Goal: Task Accomplishment & Management: Complete application form

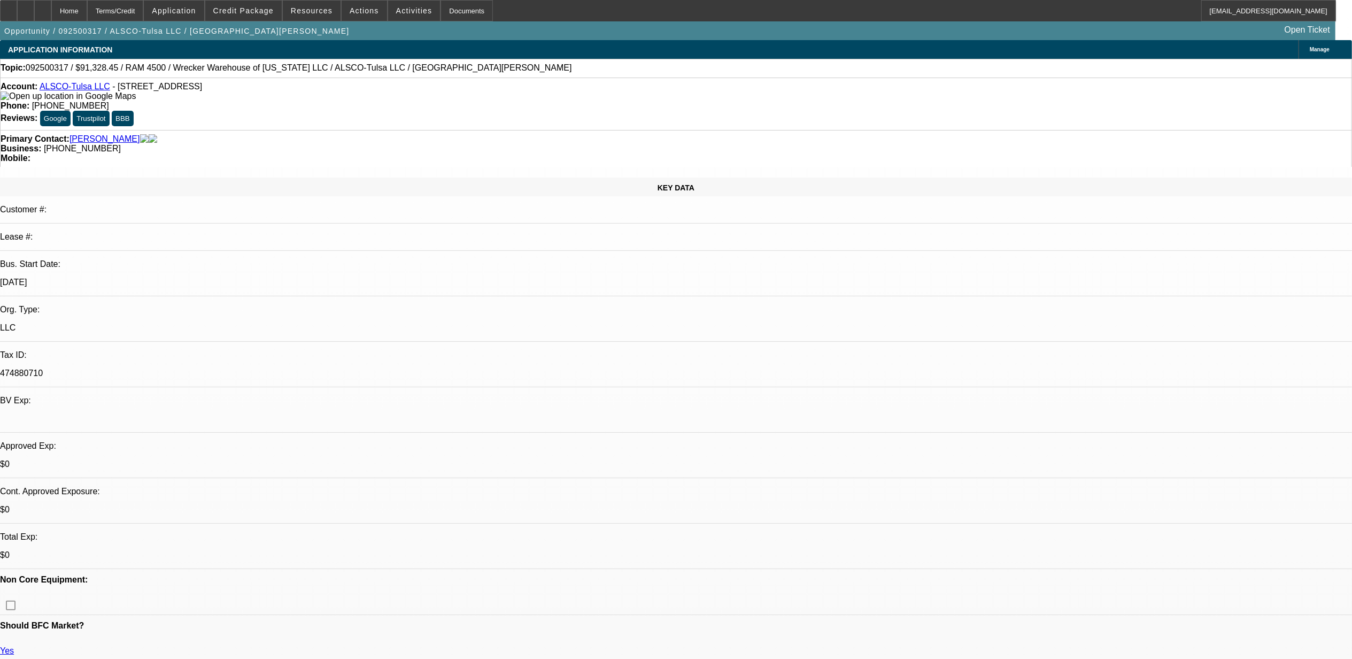
select select "0"
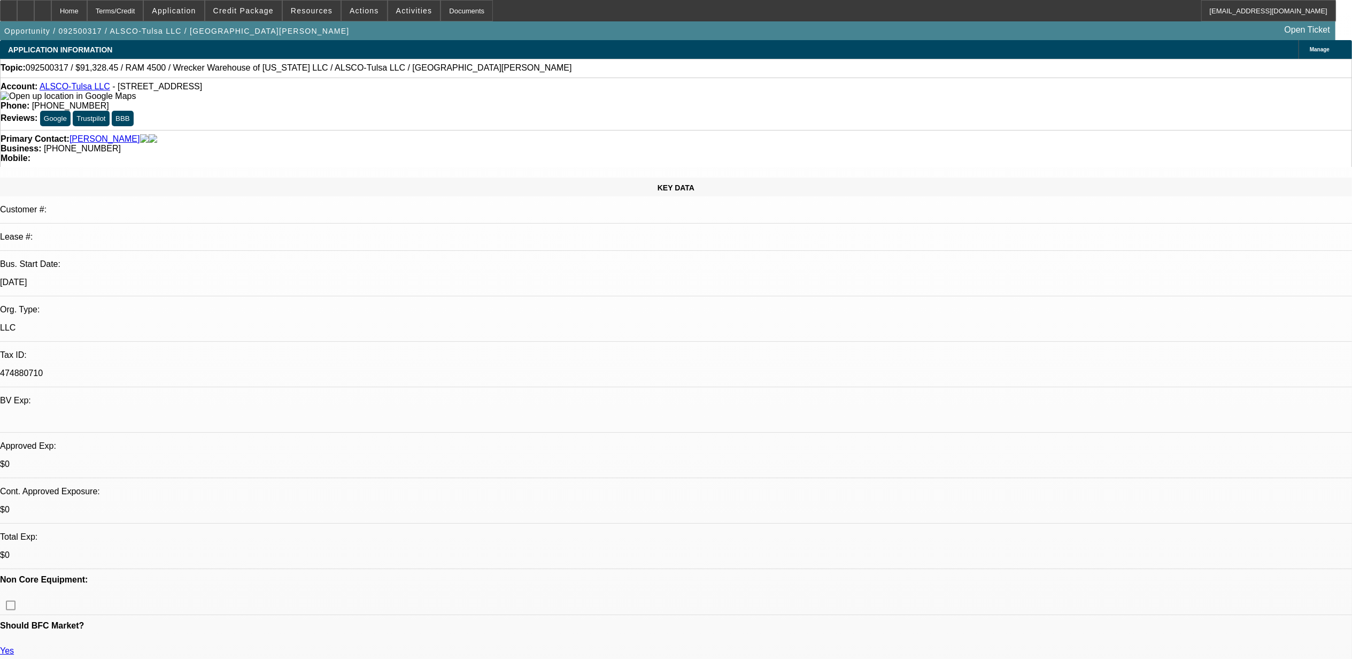
select select "0"
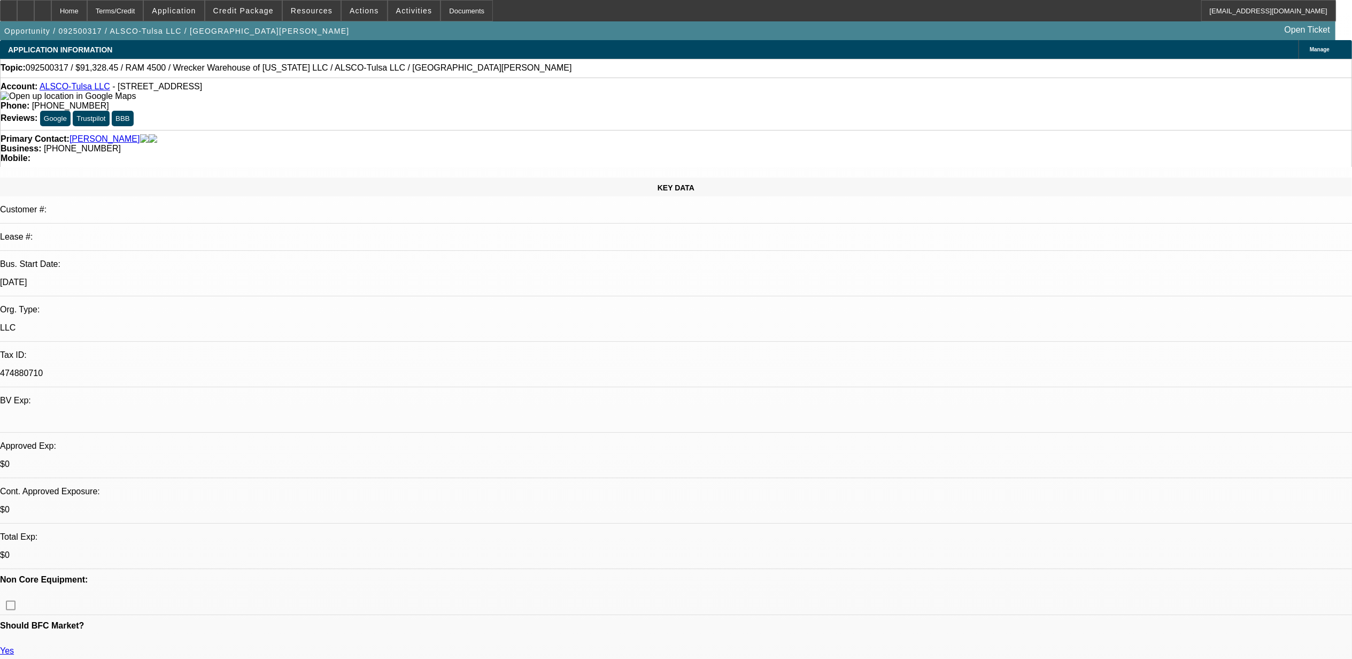
select select "0"
select select "1"
select select "6"
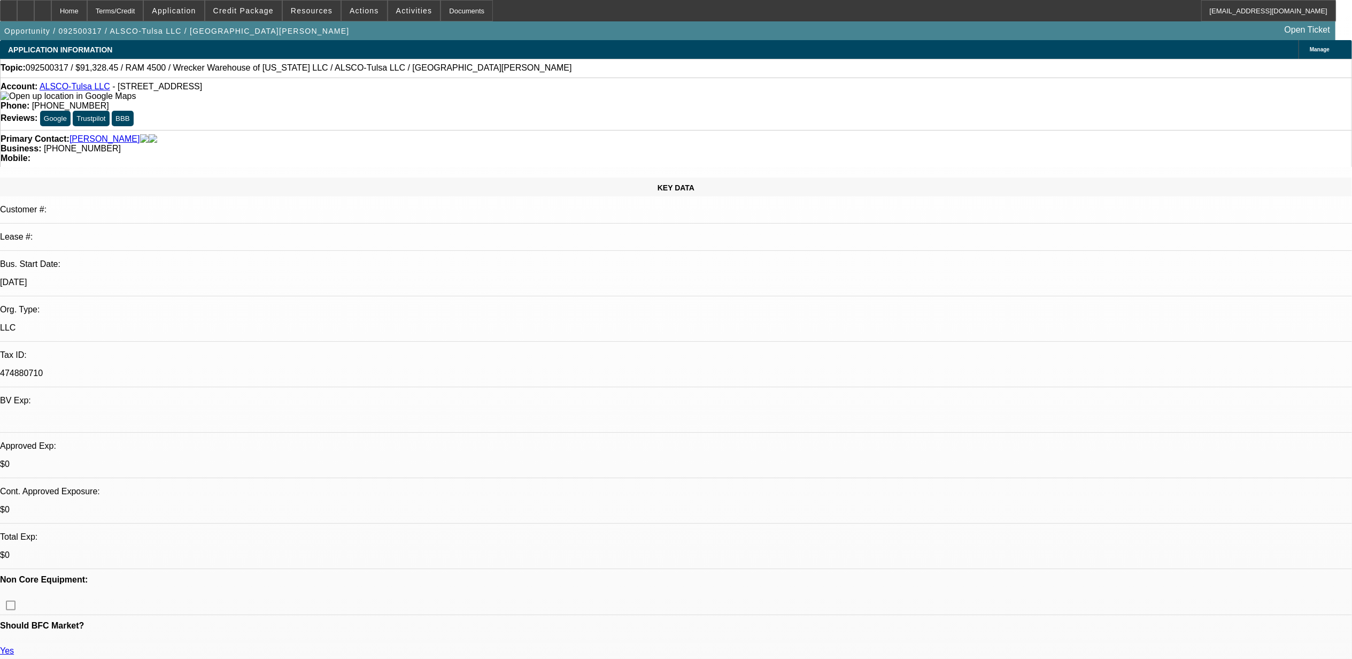
select select "1"
select select "6"
select select "1"
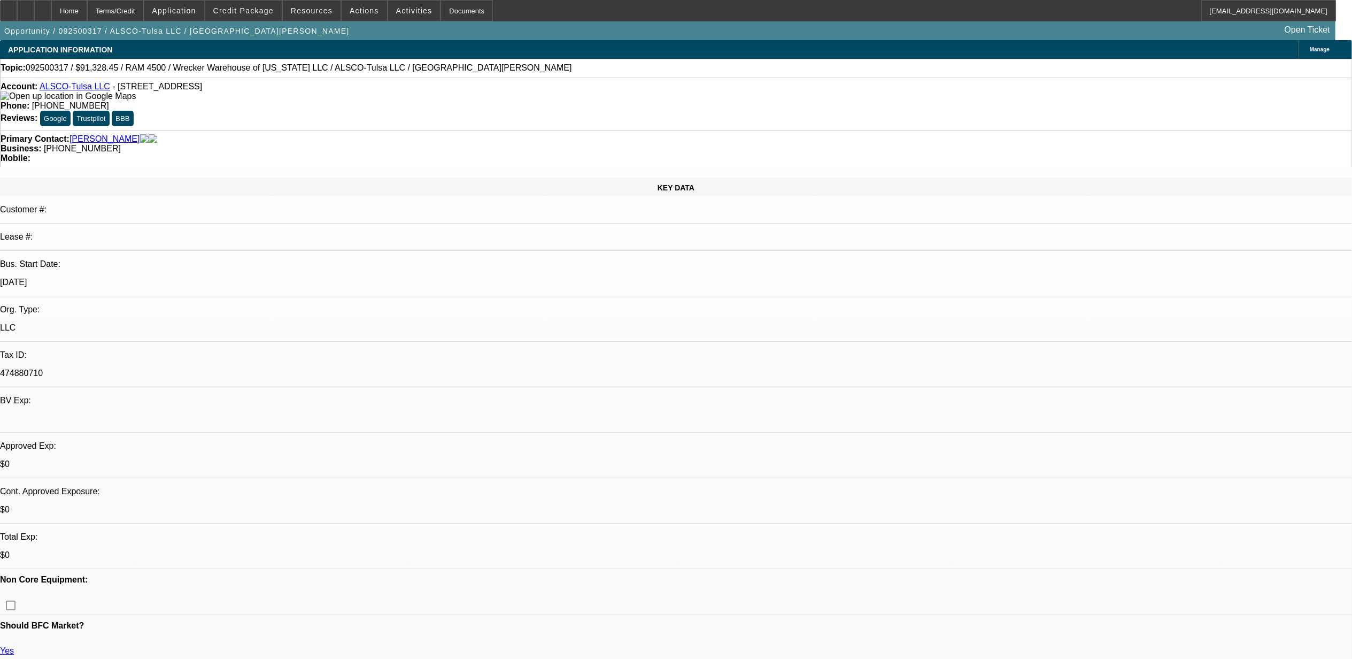
select select "6"
select select "1"
select select "6"
drag, startPoint x: 967, startPoint y: 356, endPoint x: 1279, endPoint y: 355, distance: 311.6
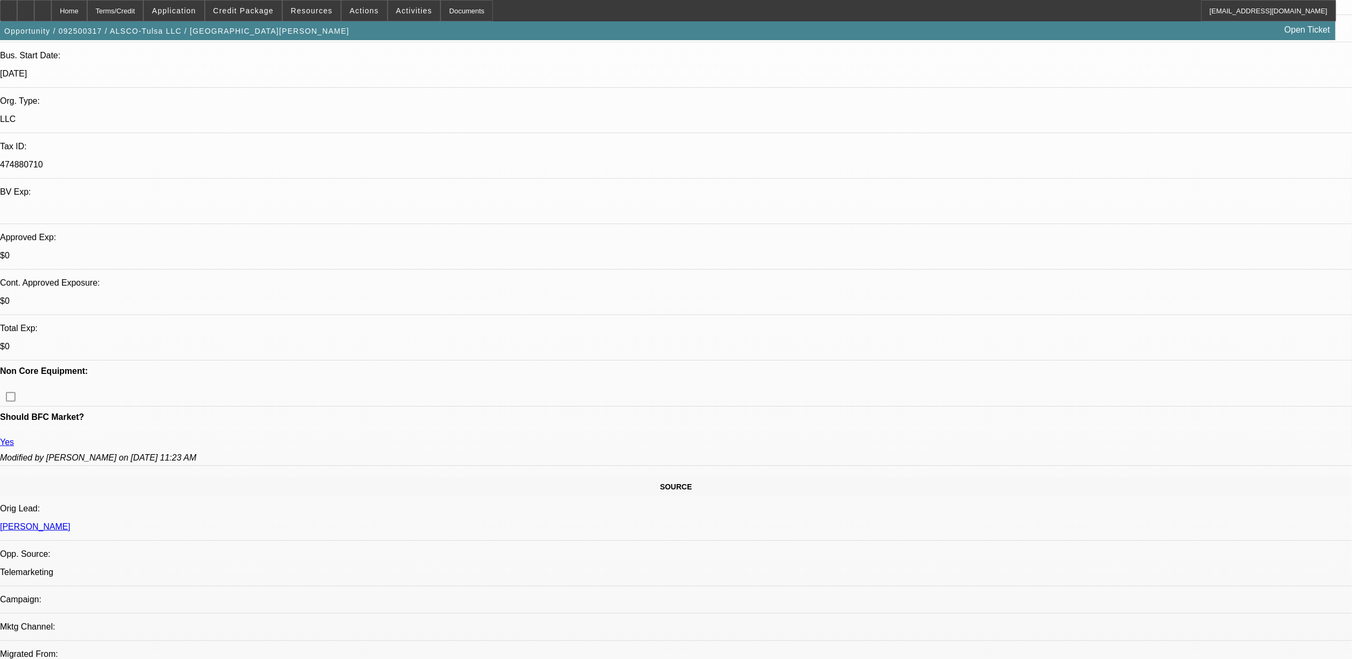
scroll to position [214, 0]
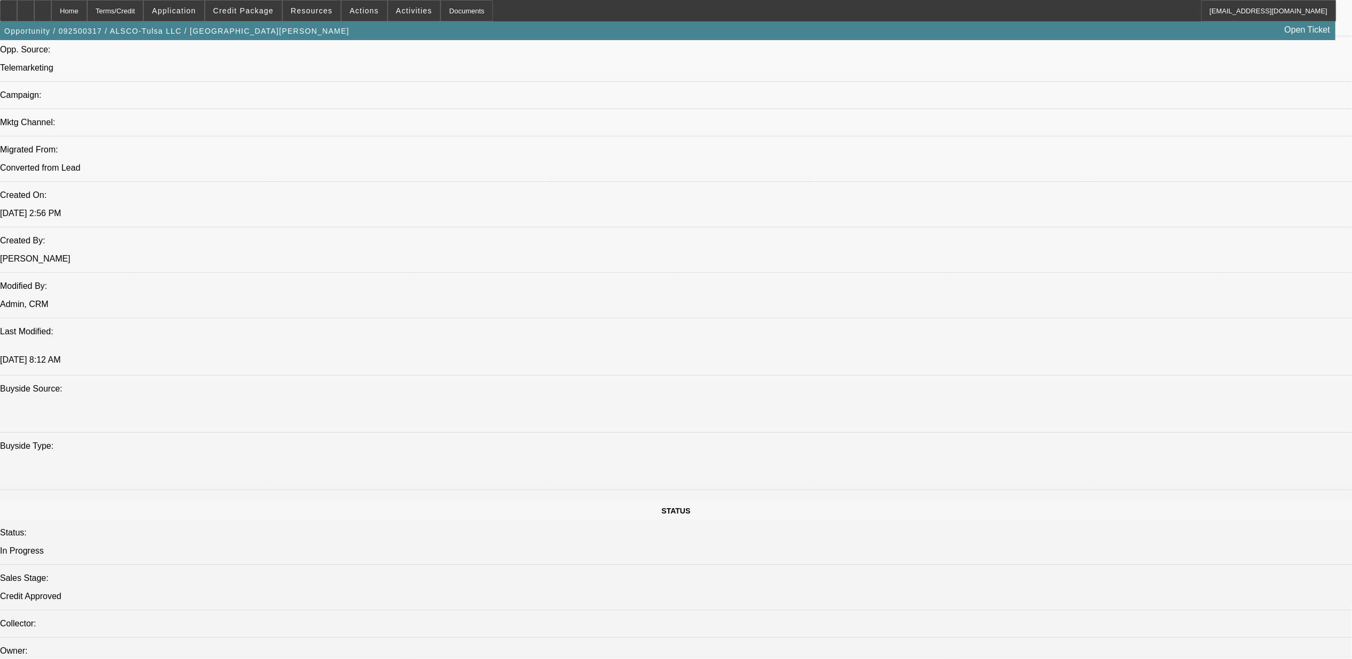
scroll to position [356, 0]
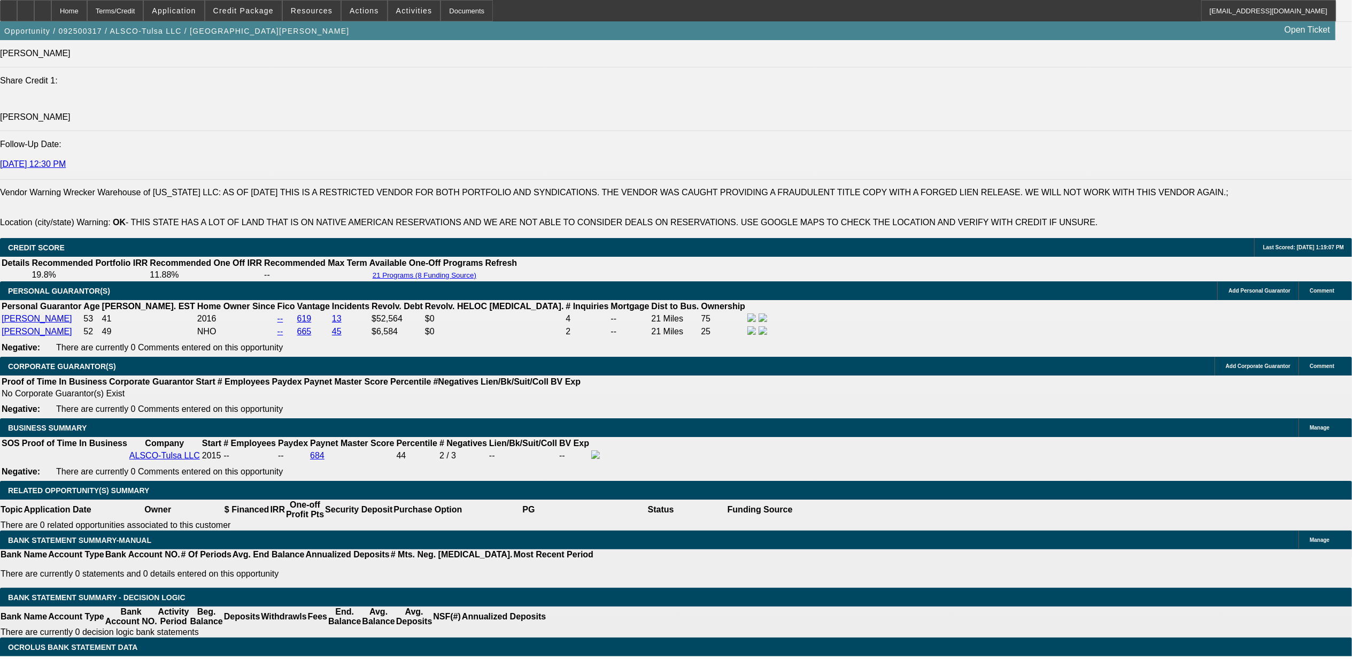
scroll to position [1425, 0]
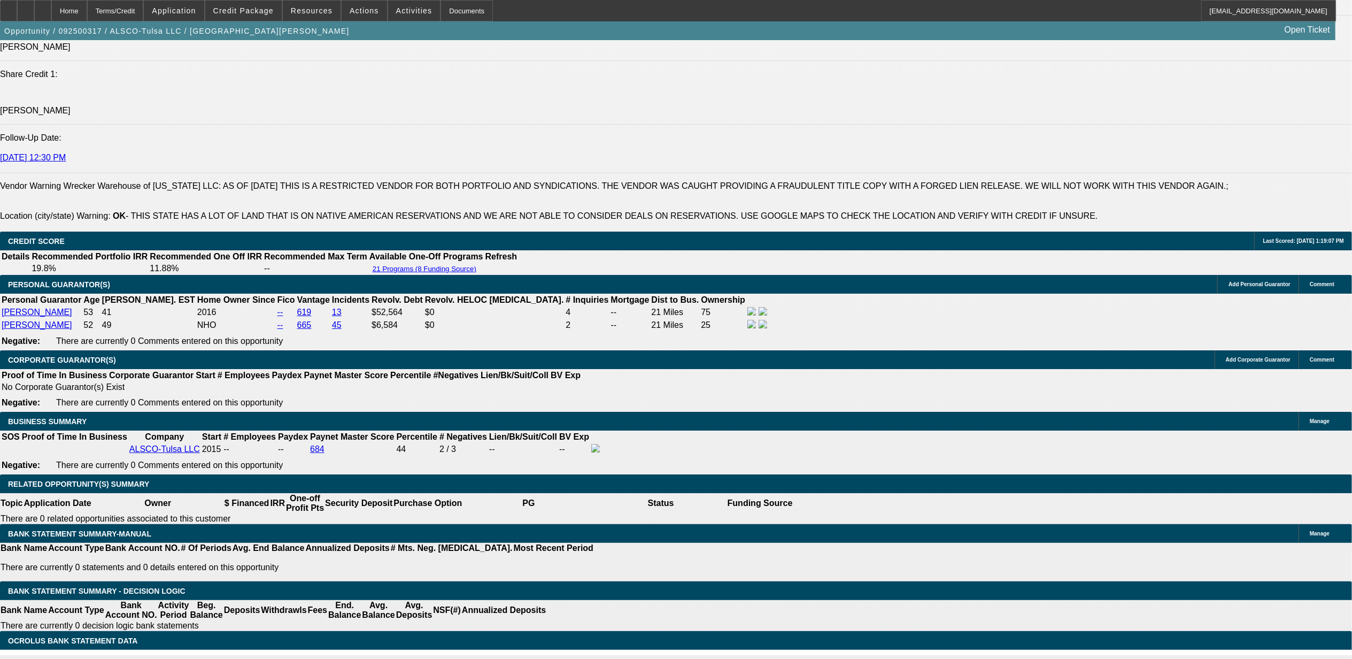
drag, startPoint x: 505, startPoint y: 536, endPoint x: 573, endPoint y: 533, distance: 68.5
drag, startPoint x: 548, startPoint y: 406, endPoint x: 624, endPoint y: 407, distance: 75.9
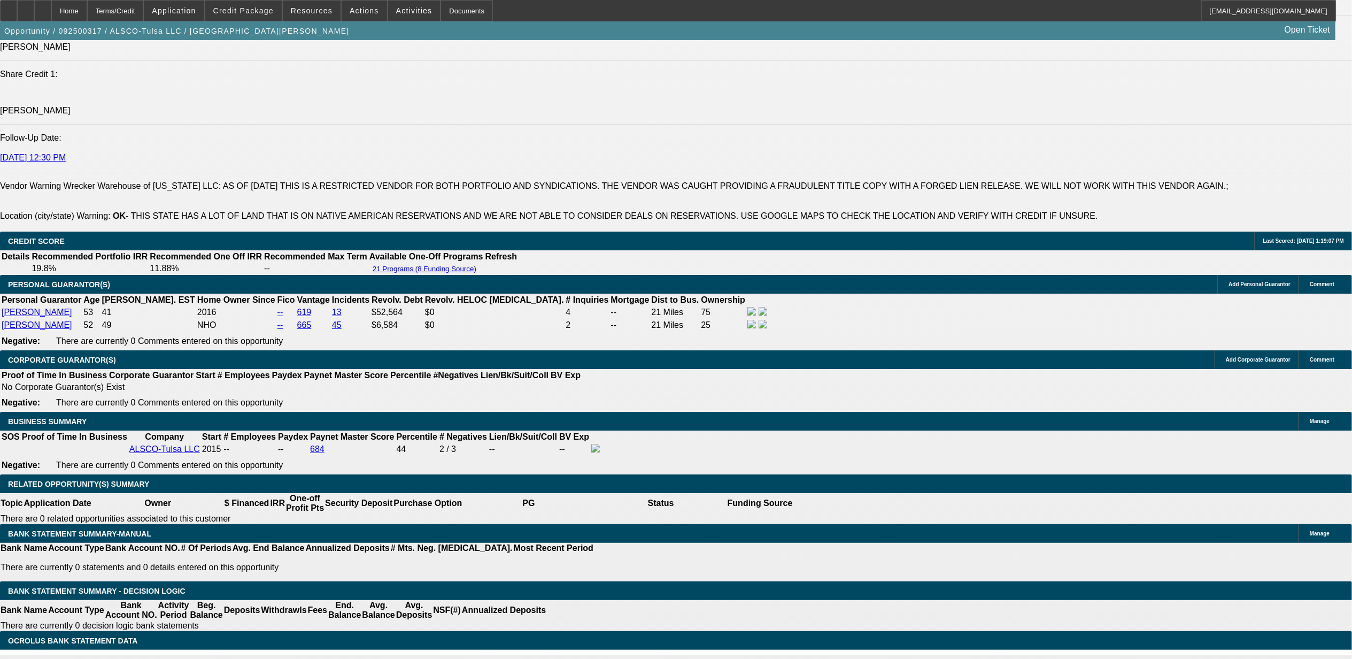
scroll to position [0, 0]
drag, startPoint x: 448, startPoint y: 299, endPoint x: 259, endPoint y: 281, distance: 190.2
drag, startPoint x: 674, startPoint y: 360, endPoint x: 174, endPoint y: 289, distance: 505.3
select select "0"
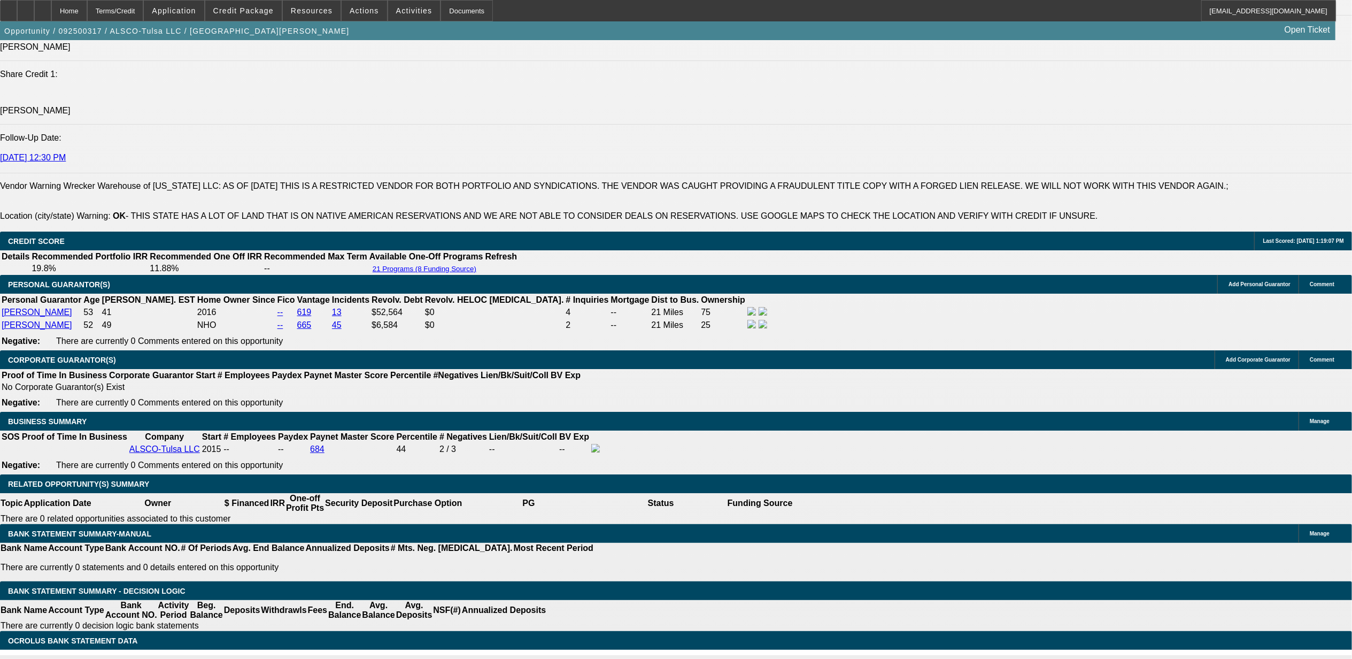
select select "0"
select select "6"
select select "0"
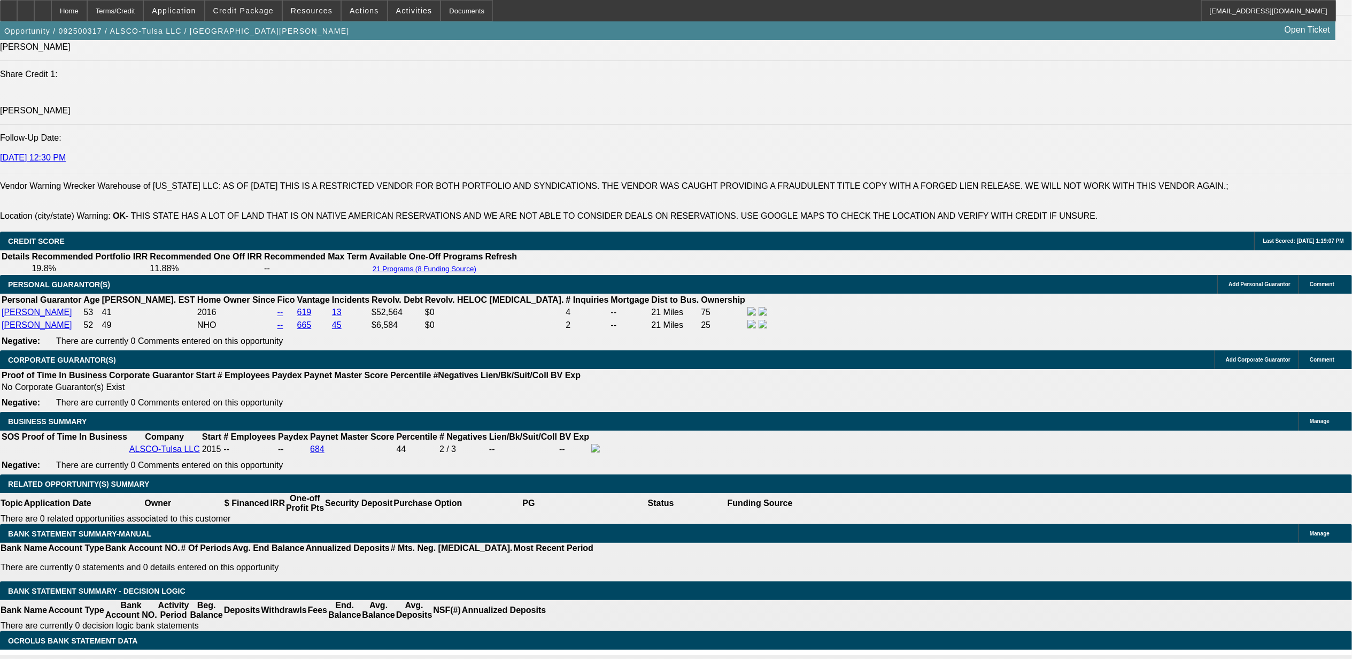
select select "0"
select select "6"
select select "0"
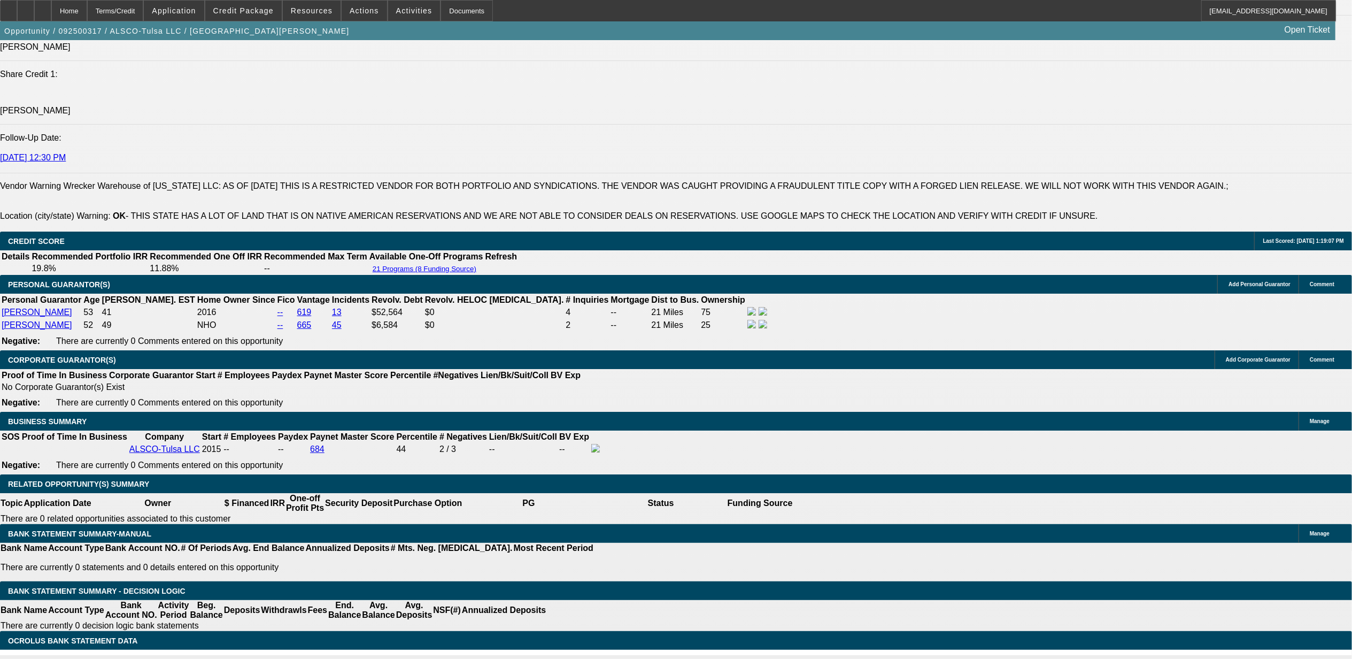
select select "6"
select select "0"
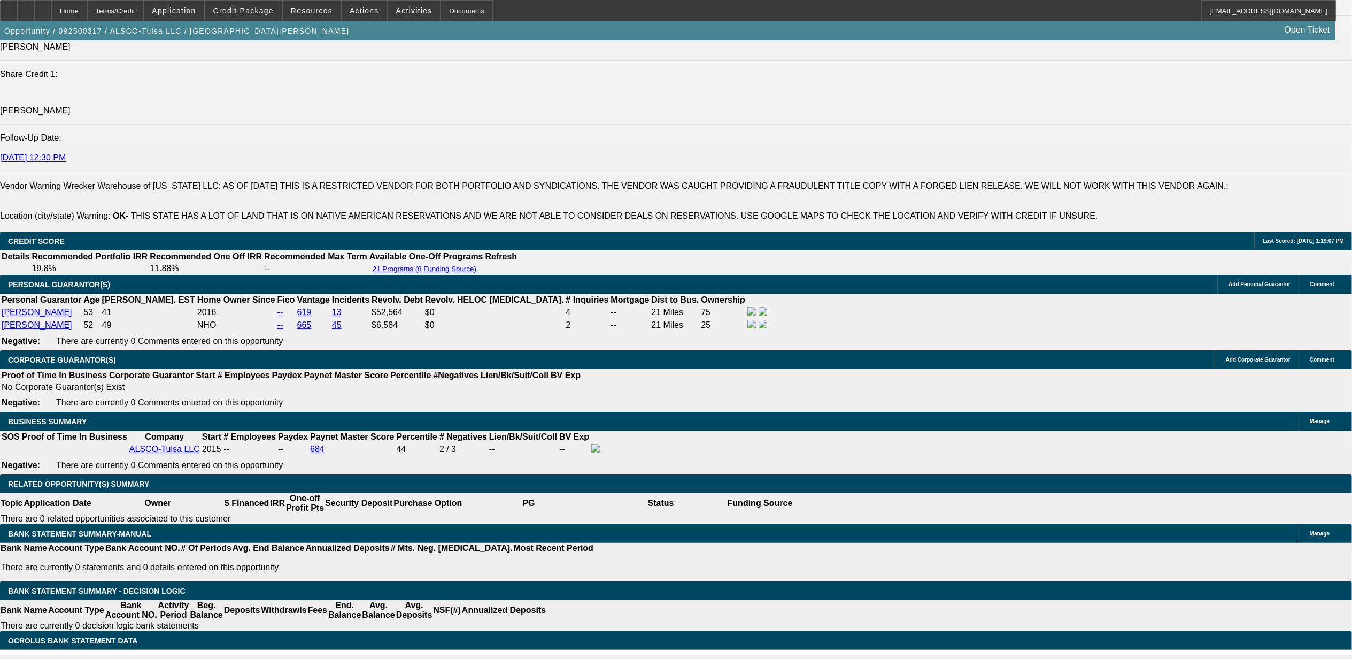
select select "6"
select select "0"
select select "6"
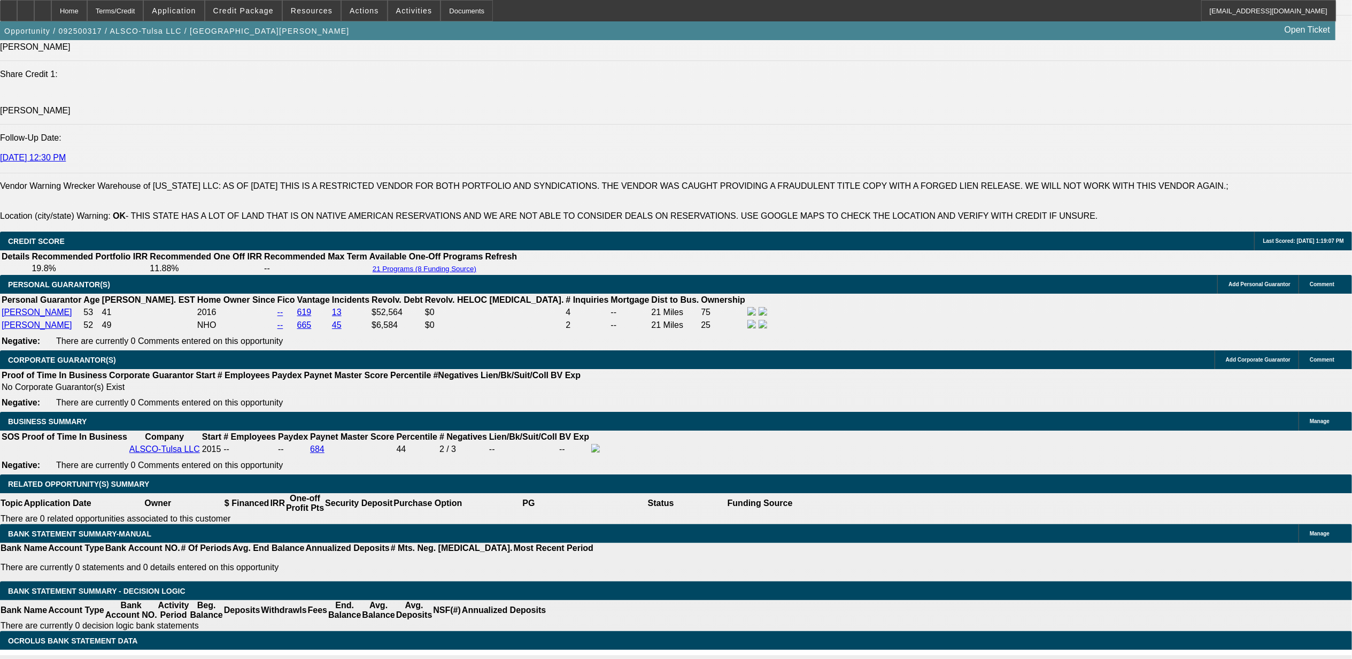
select select "0"
select select "6"
select select "0"
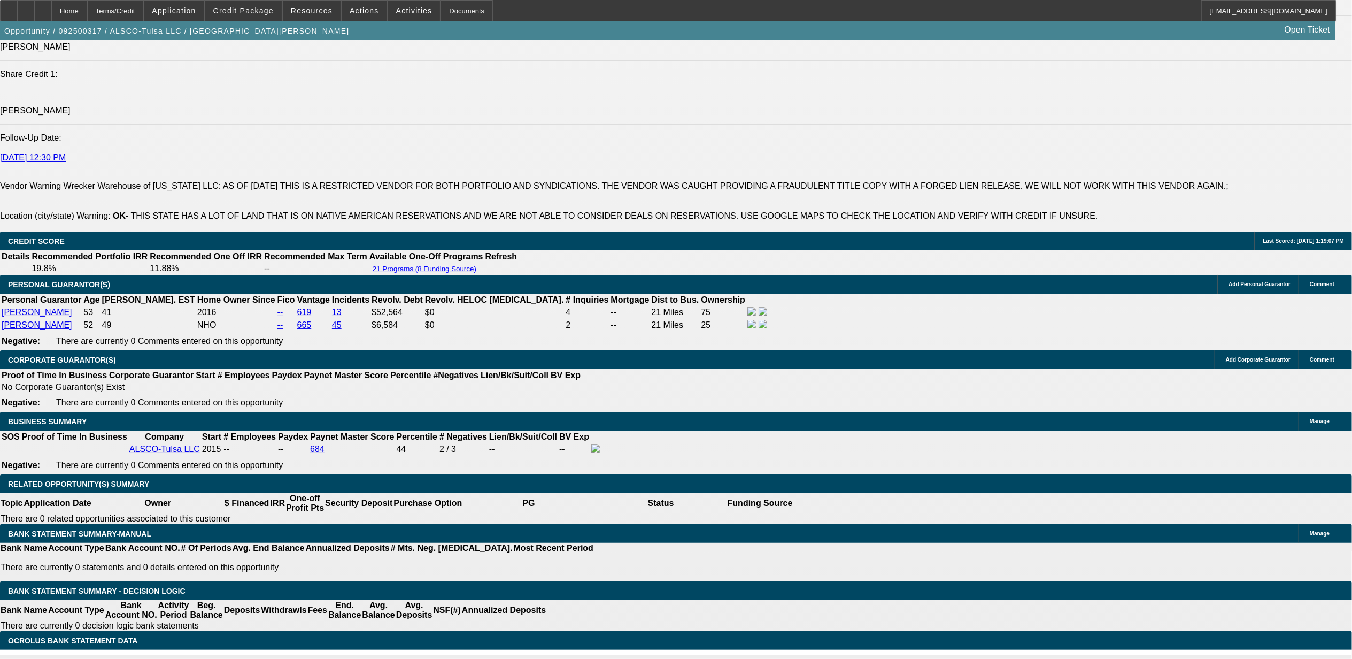
select select "0"
select select "6"
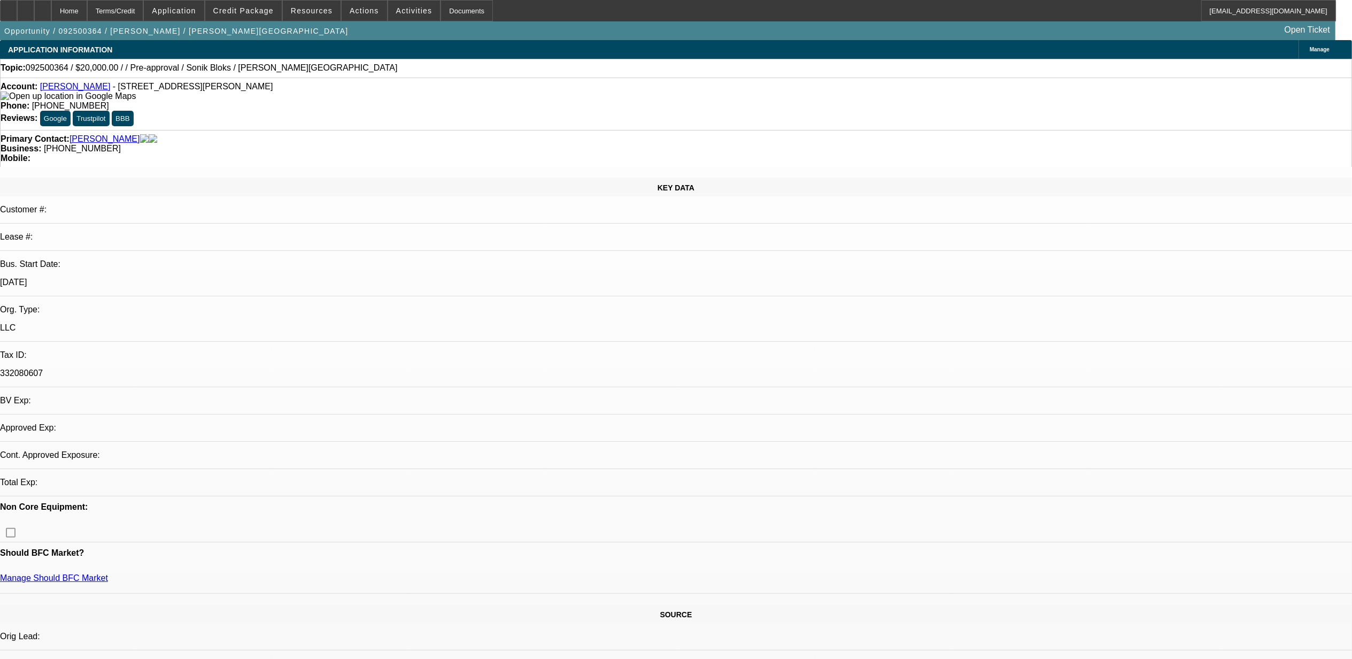
select select "0"
select select "2"
select select "0.1"
select select "4"
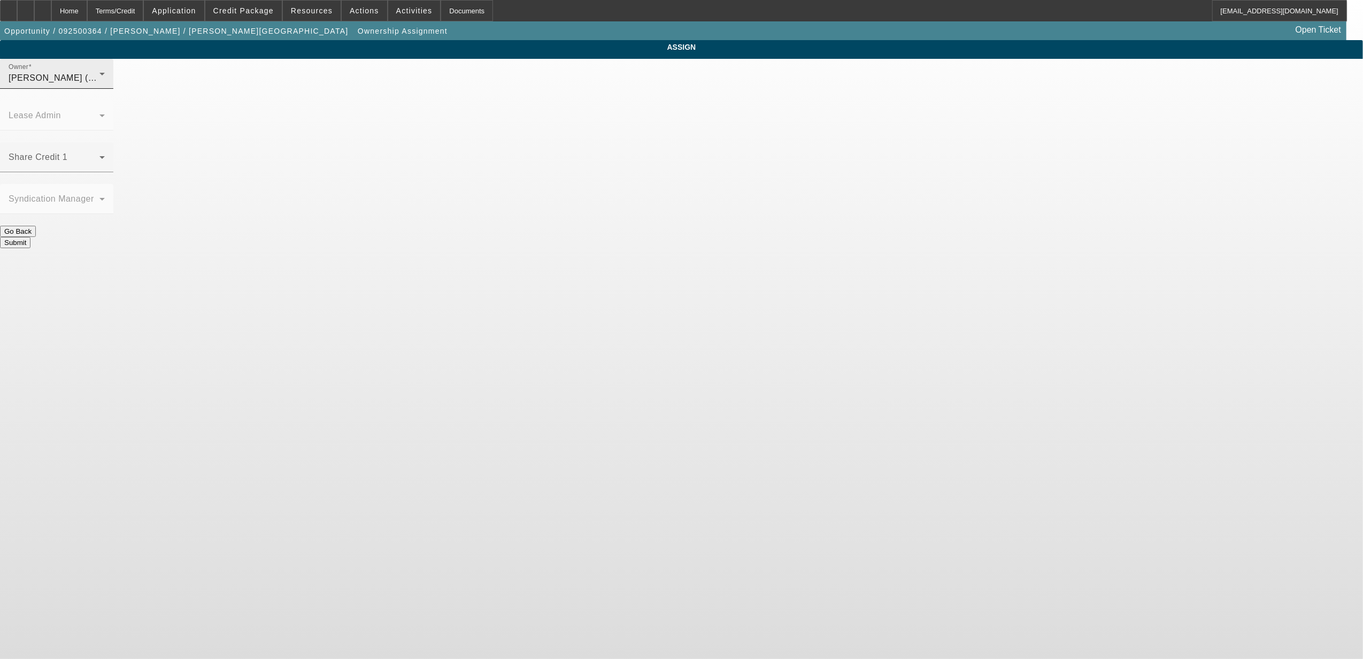
click at [99, 84] on div "[PERSON_NAME] (Lvl 1)" at bounding box center [54, 78] width 91 height 13
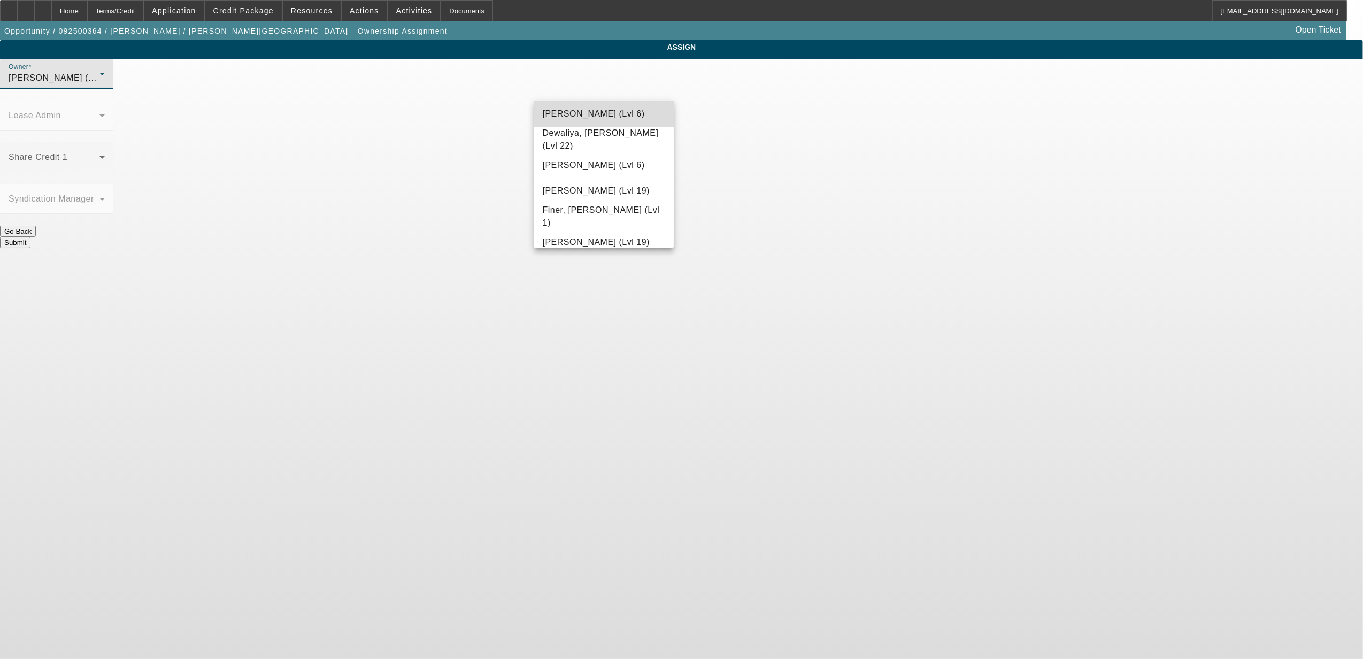
click at [615, 118] on span "[PERSON_NAME] (Lvl 6)" at bounding box center [594, 113] width 102 height 13
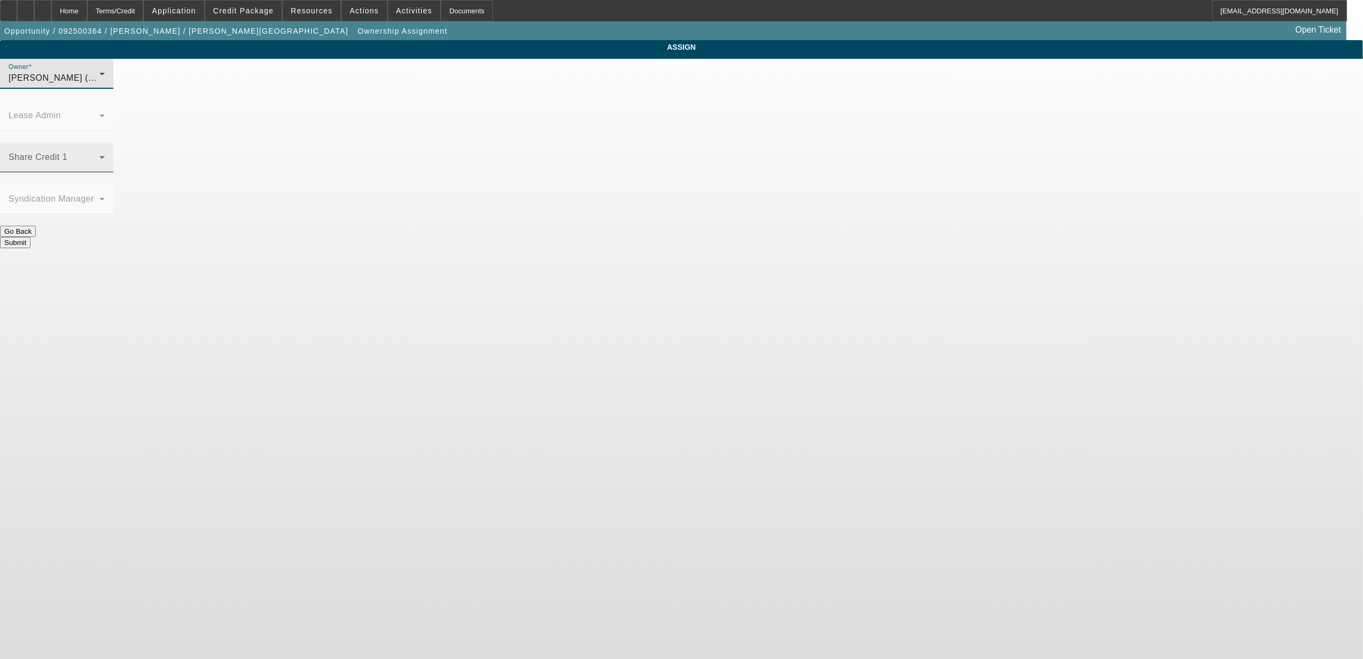
click at [105, 142] on div "Share Credit 1" at bounding box center [57, 157] width 96 height 30
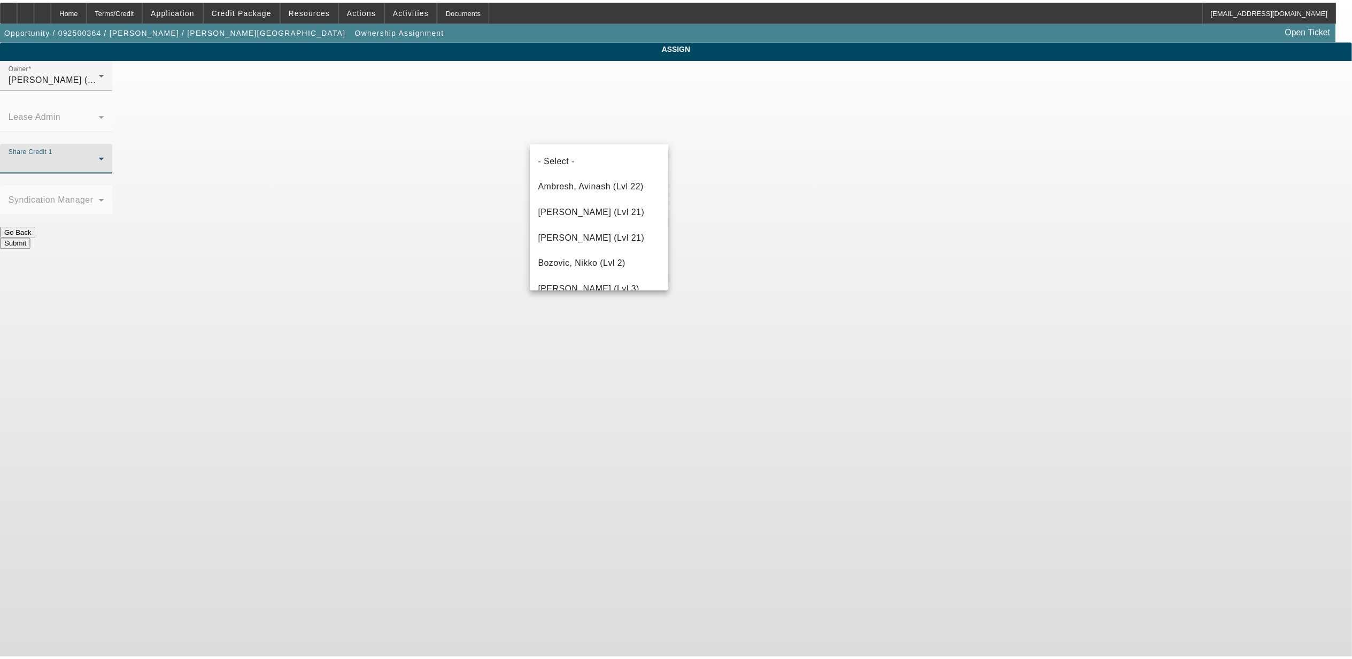
scroll to position [1268, 0]
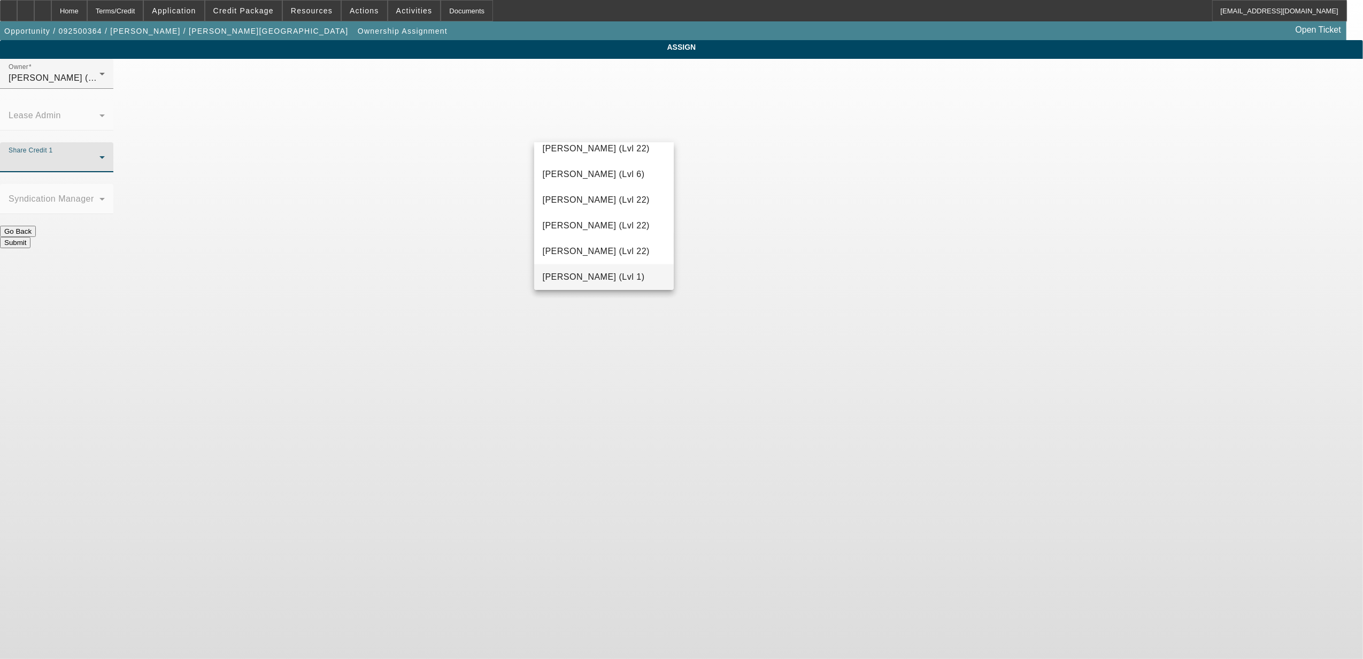
click at [604, 273] on span "[PERSON_NAME] (Lvl 1)" at bounding box center [594, 276] width 102 height 13
click at [30, 237] on button "Submit" at bounding box center [15, 242] width 30 height 11
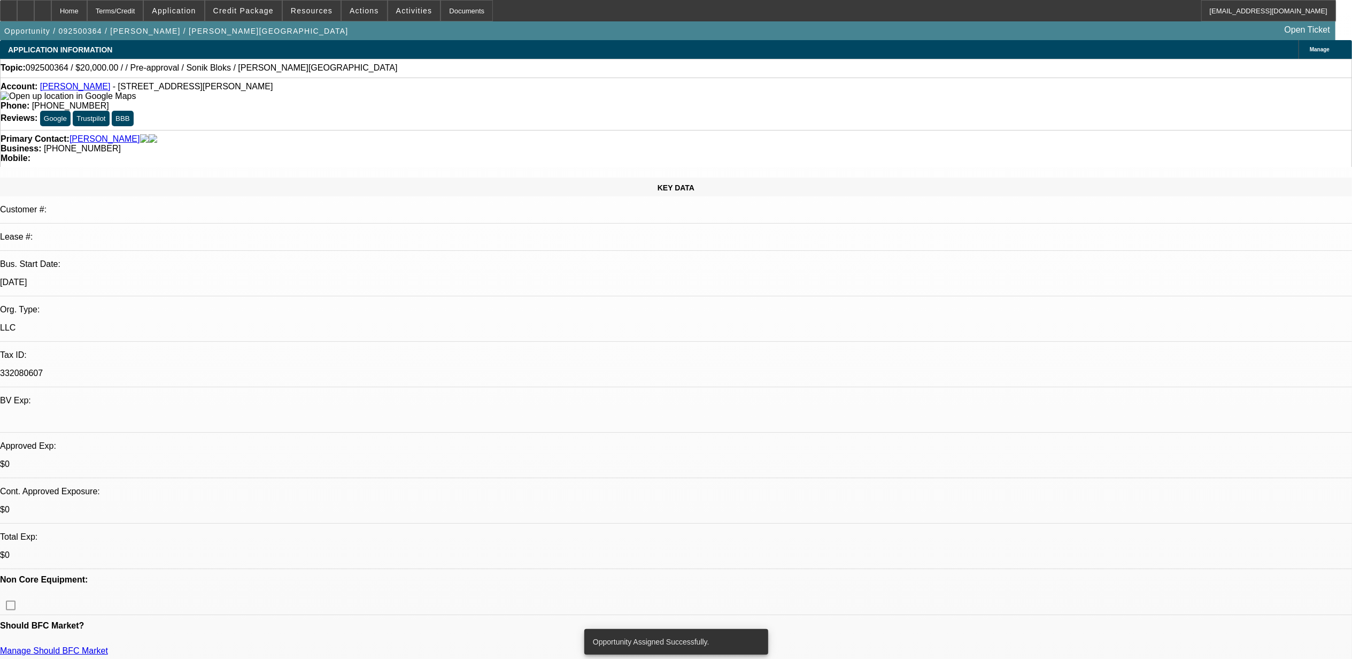
select select "0"
select select "2"
select select "0.1"
select select "4"
